Goal: Find specific page/section: Find specific page/section

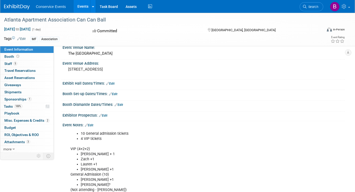
scroll to position [36, 0]
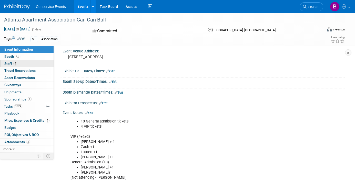
click at [19, 64] on link "5 Staff 5" at bounding box center [26, 63] width 53 height 7
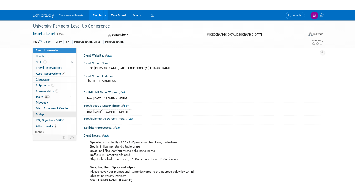
scroll to position [0, 0]
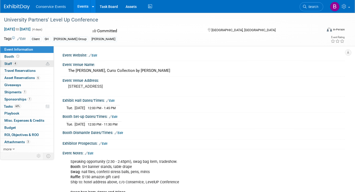
click at [8, 63] on span "Staff 4" at bounding box center [10, 64] width 13 height 4
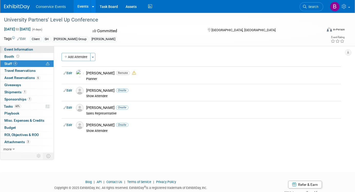
click at [25, 50] on span "Event Information" at bounding box center [18, 49] width 29 height 4
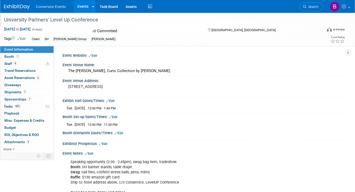
click at [26, 20] on div "University Partners' Level Up Conference" at bounding box center [158, 19] width 313 height 9
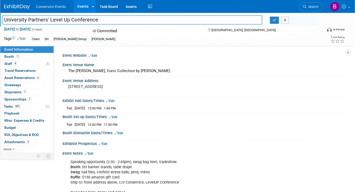
click at [26, 20] on input "University Partners' Level Up Conference" at bounding box center [132, 19] width 260 height 9
click at [23, 72] on span "Travel Reservations 0" at bounding box center [19, 71] width 31 height 4
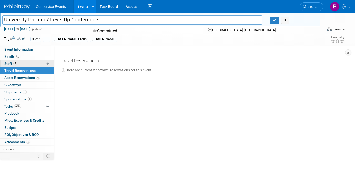
click at [23, 64] on link "4 Staff 4" at bounding box center [26, 63] width 53 height 7
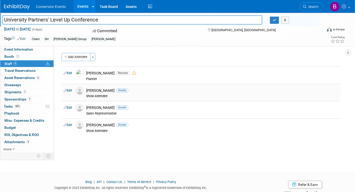
drag, startPoint x: 108, startPoint y: 90, endPoint x: 87, endPoint y: 90, distance: 21.3
click at [87, 90] on div "[PERSON_NAME] Onsite" at bounding box center [212, 90] width 253 height 5
copy div "[PERSON_NAME]"
click at [103, 90] on div "[PERSON_NAME] Onsite" at bounding box center [212, 90] width 253 height 5
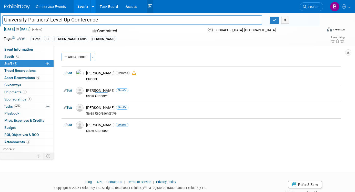
copy div "[PERSON_NAME]"
drag, startPoint x: 109, startPoint y: 108, endPoint x: 88, endPoint y: 108, distance: 21.0
click at [87, 108] on div "[PERSON_NAME] Onsite" at bounding box center [212, 108] width 253 height 5
copy div "[PERSON_NAME]"
drag, startPoint x: 109, startPoint y: 126, endPoint x: 87, endPoint y: 125, distance: 22.8
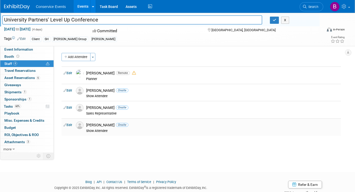
click at [87, 125] on div "[PERSON_NAME] Onsite" at bounding box center [212, 125] width 253 height 5
copy div "[PERSON_NAME]"
